Goal: Find specific page/section: Find specific page/section

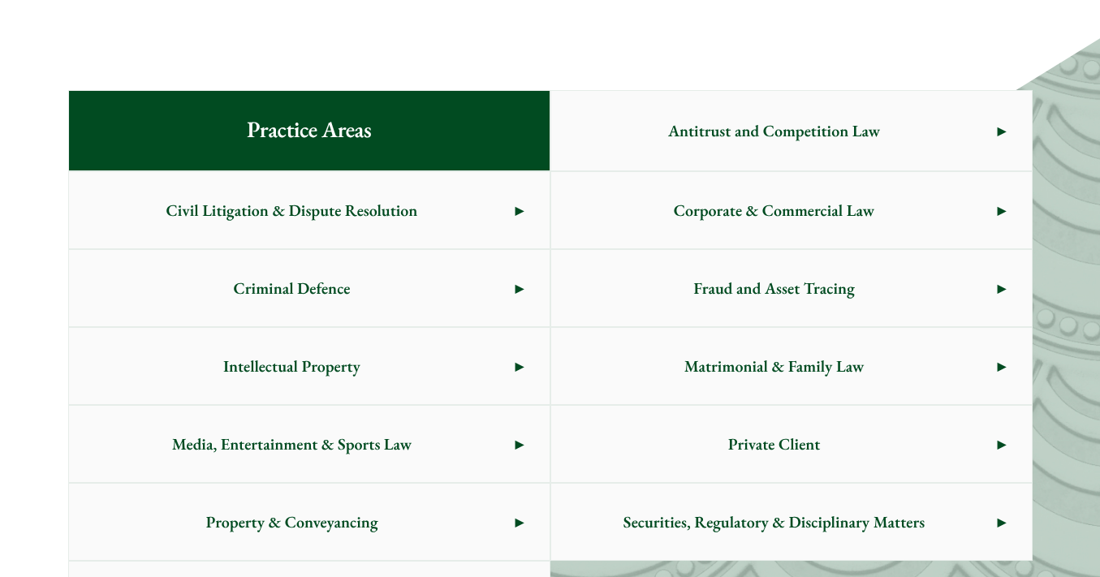
scroll to position [751, 0]
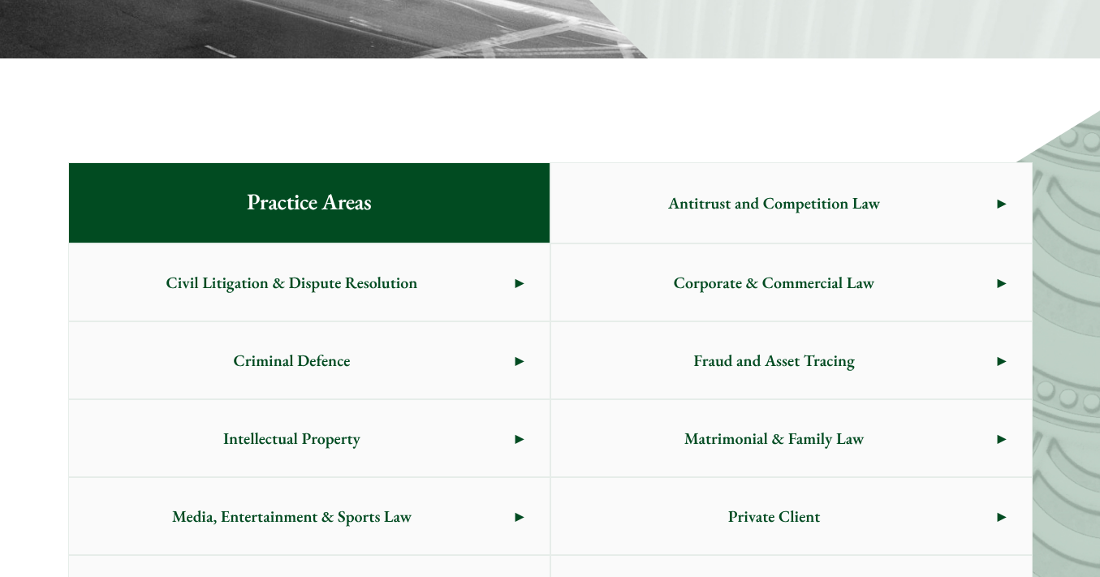
click at [986, 186] on span "Antitrust and Competition Law" at bounding box center [774, 203] width 446 height 76
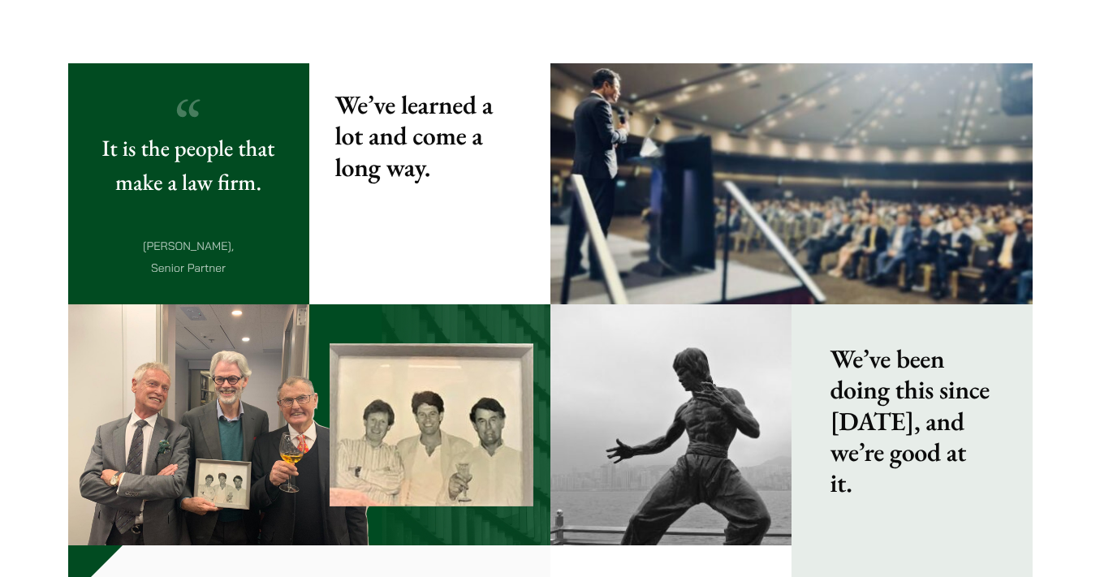
scroll to position [0, 0]
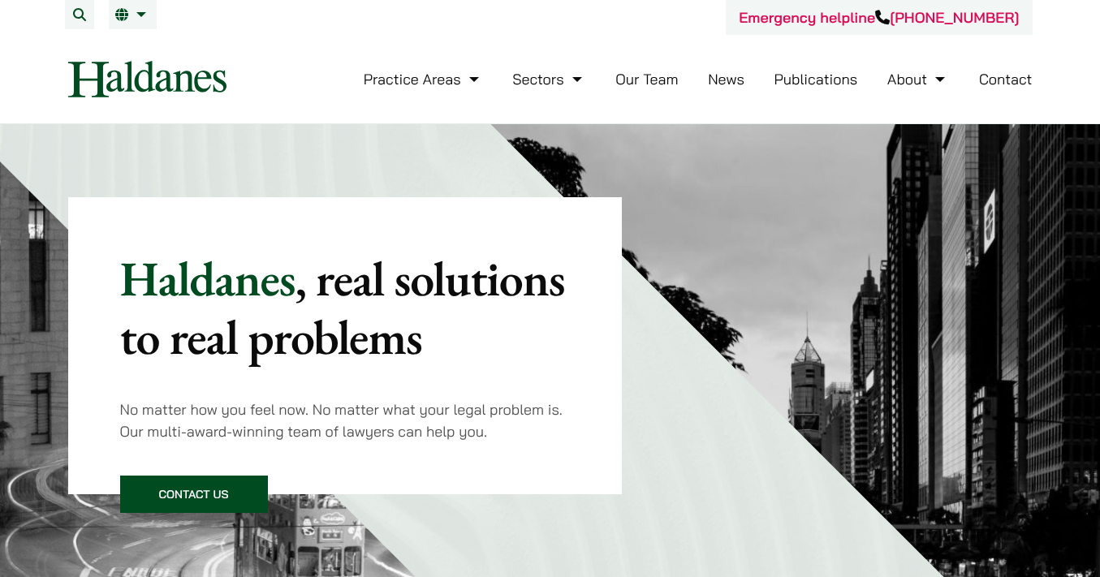
click at [633, 88] on li "Our Team" at bounding box center [646, 79] width 62 height 35
click at [649, 80] on link "Our Team" at bounding box center [646, 79] width 62 height 19
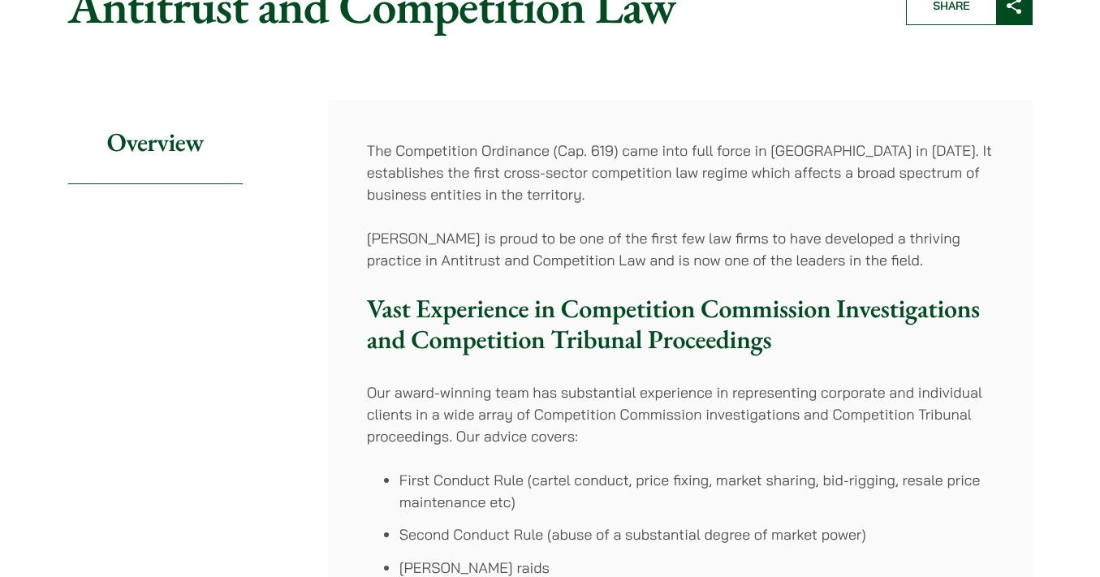
scroll to position [125, 0]
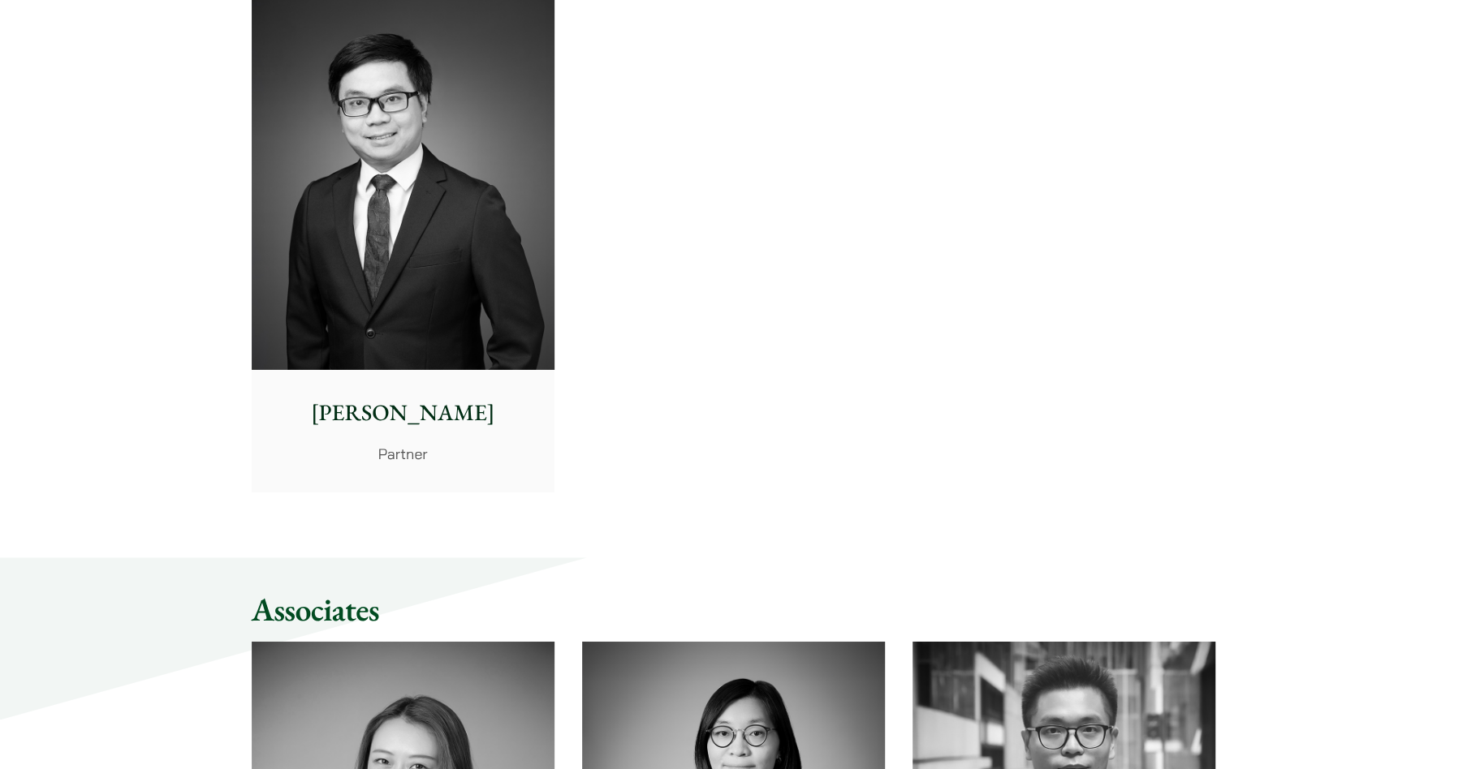
scroll to position [3743, 0]
